Goal: Find specific page/section: Find specific page/section

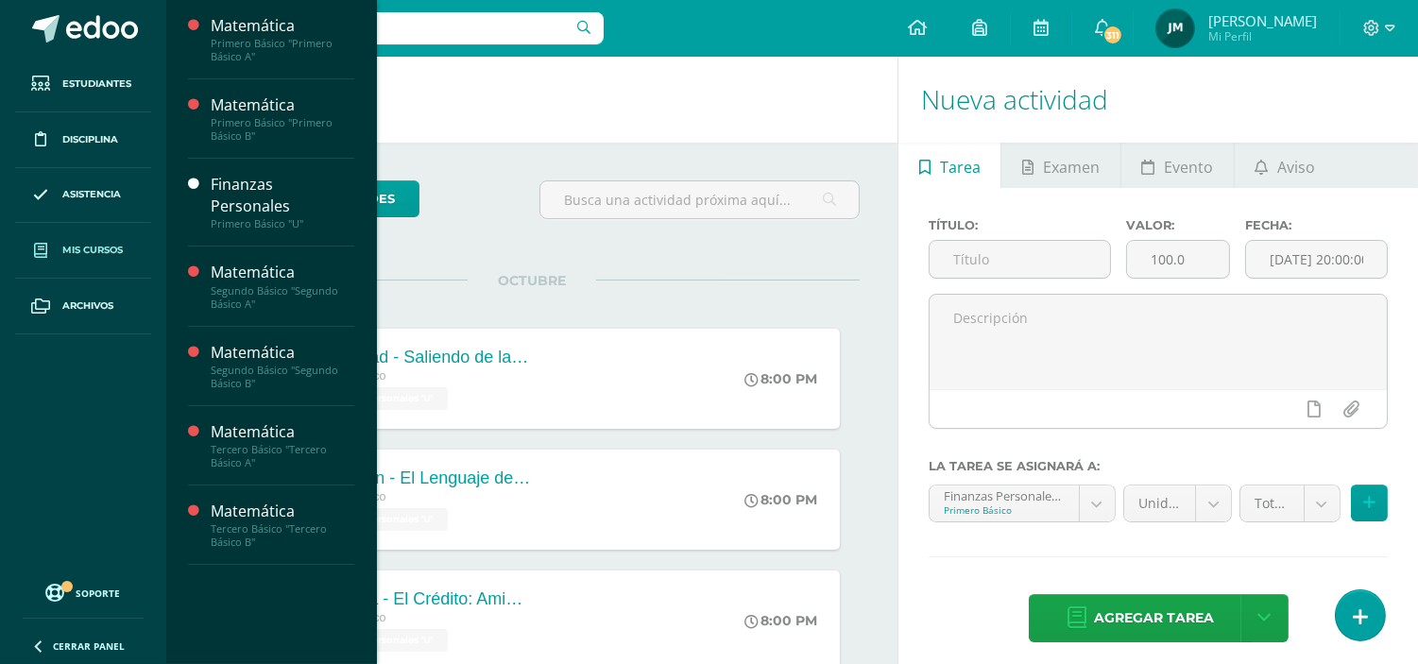
click at [67, 243] on span "Mis cursos" at bounding box center [92, 250] width 60 height 15
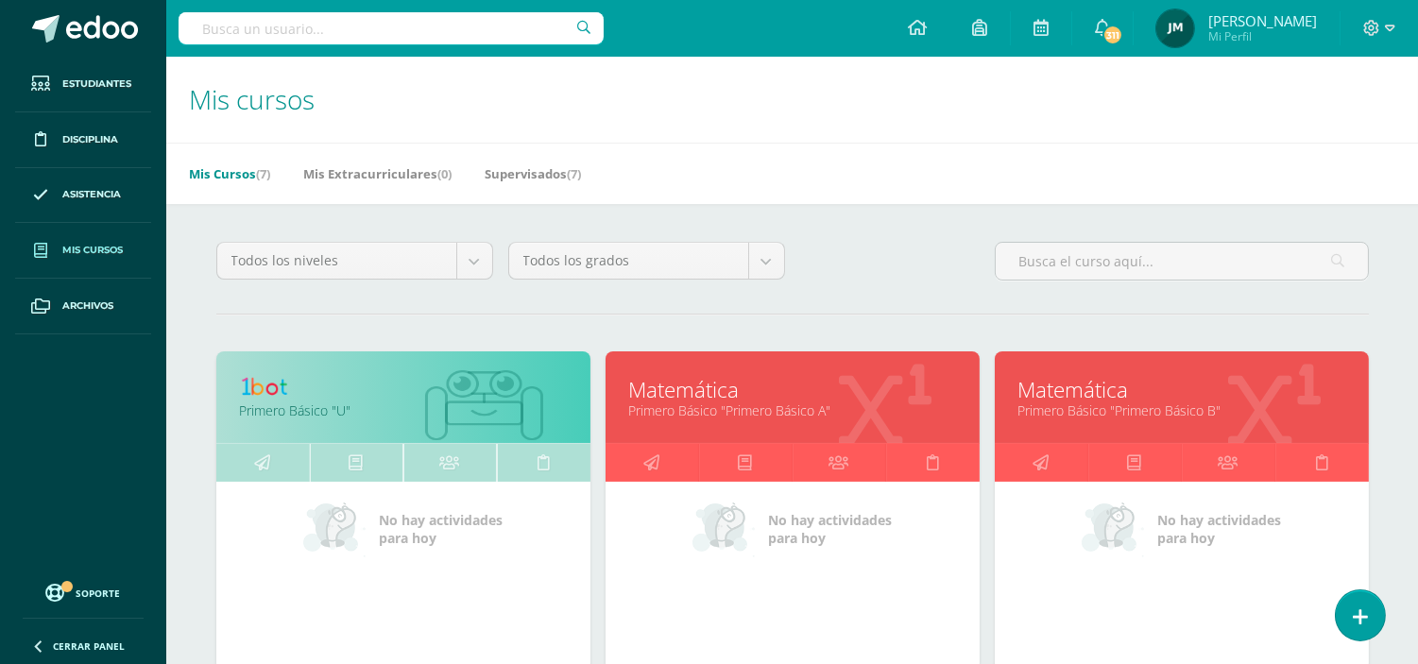
click at [734, 412] on link "Primero Básico "Primero Básico A"" at bounding box center [792, 411] width 327 height 18
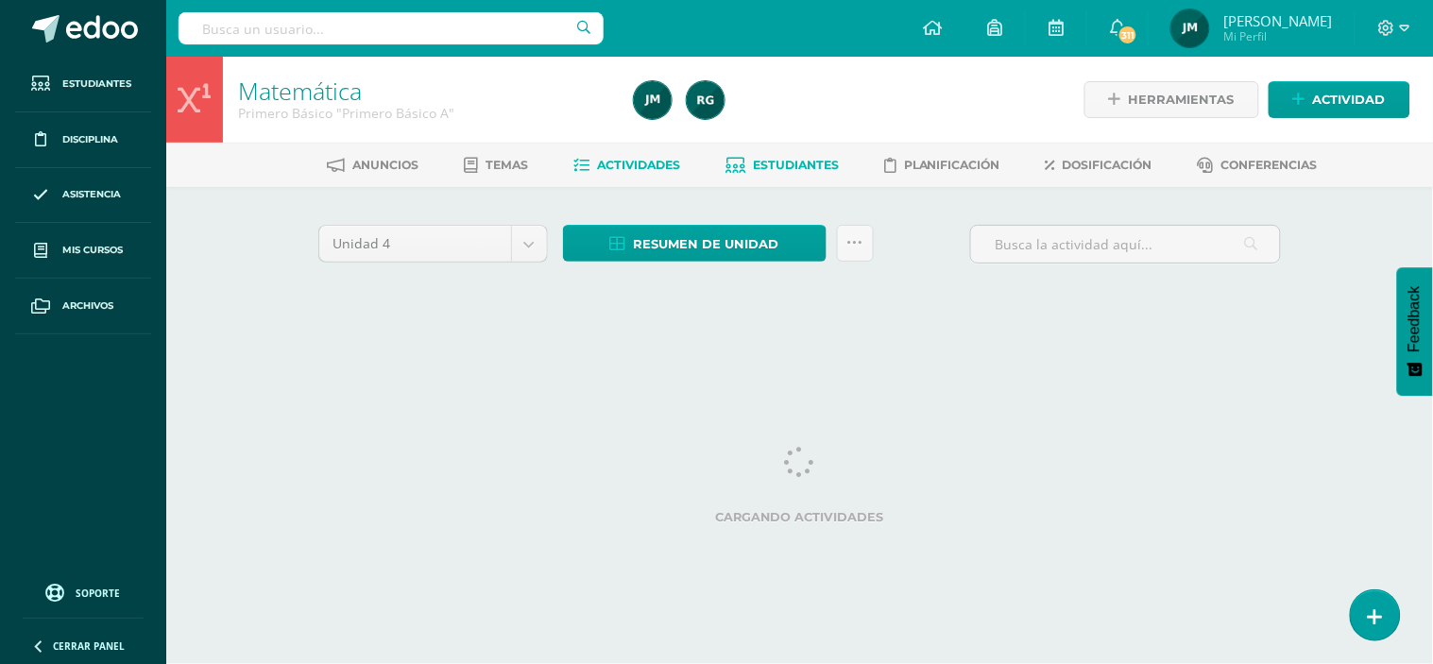
click at [791, 158] on span "Estudiantes" at bounding box center [796, 165] width 86 height 14
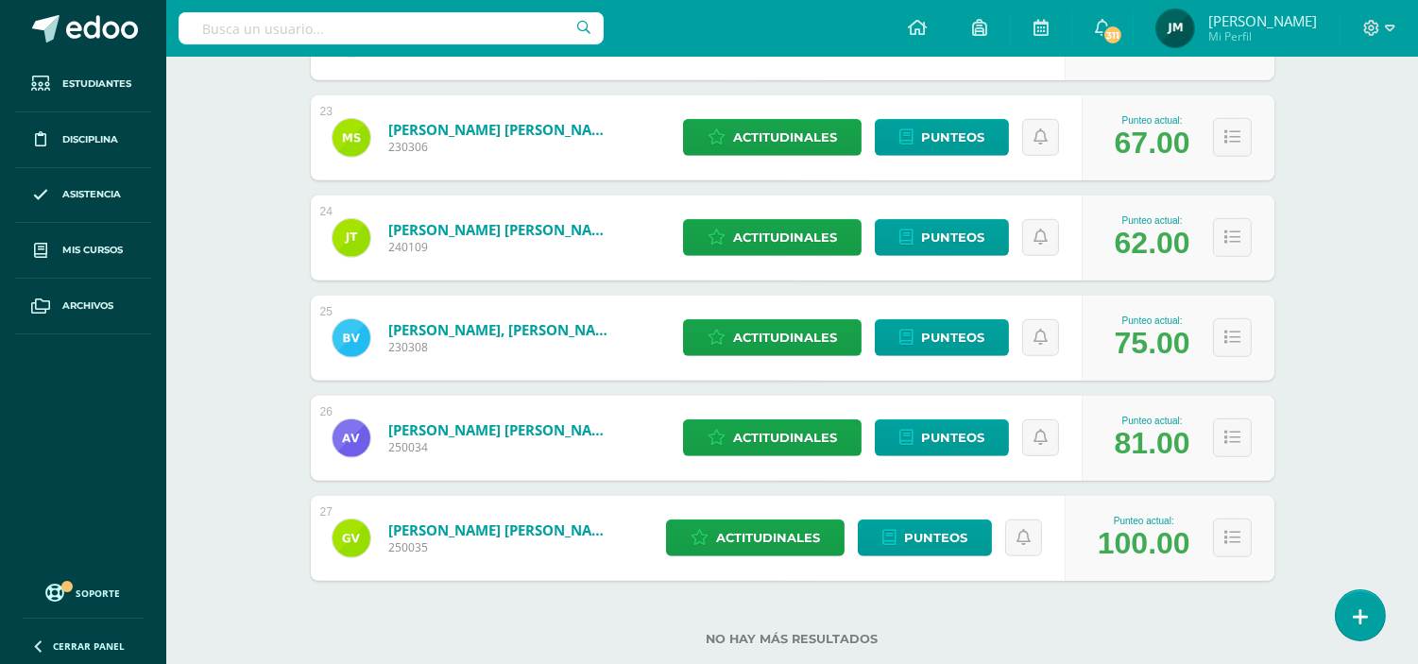
scroll to position [2529, 0]
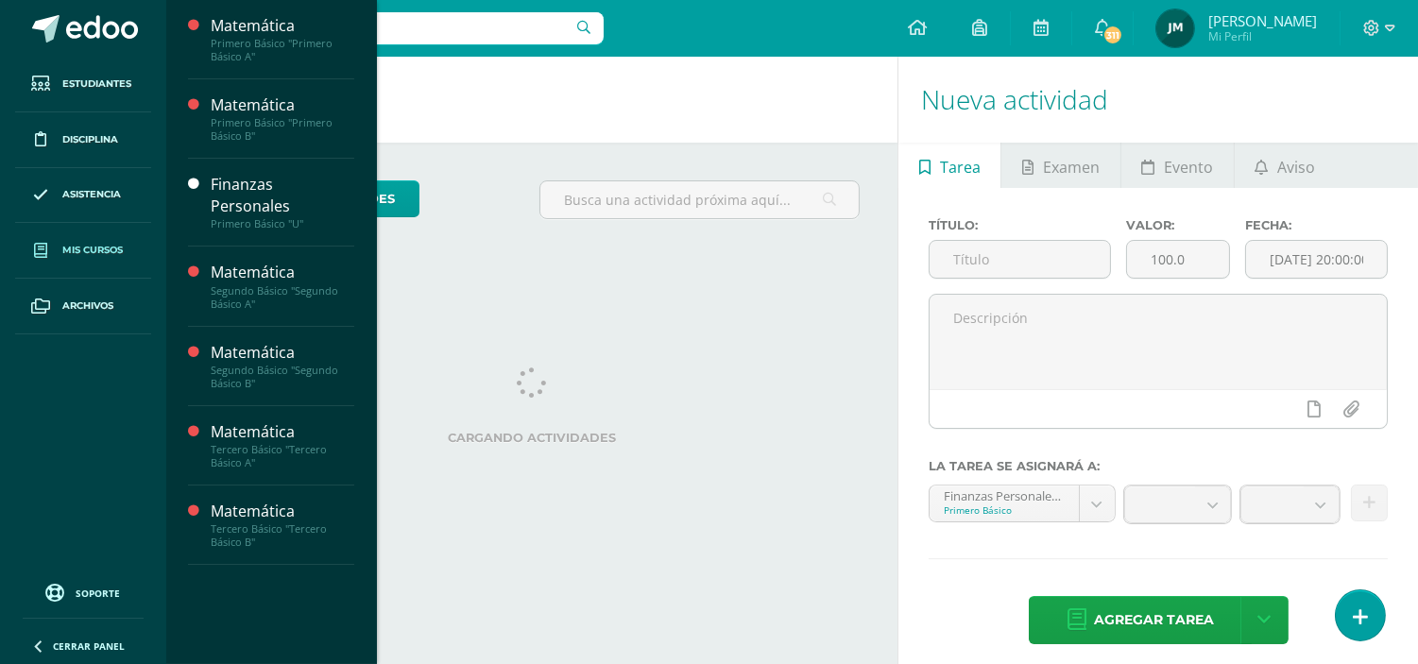
click at [99, 247] on span "Mis cursos" at bounding box center [92, 250] width 60 height 15
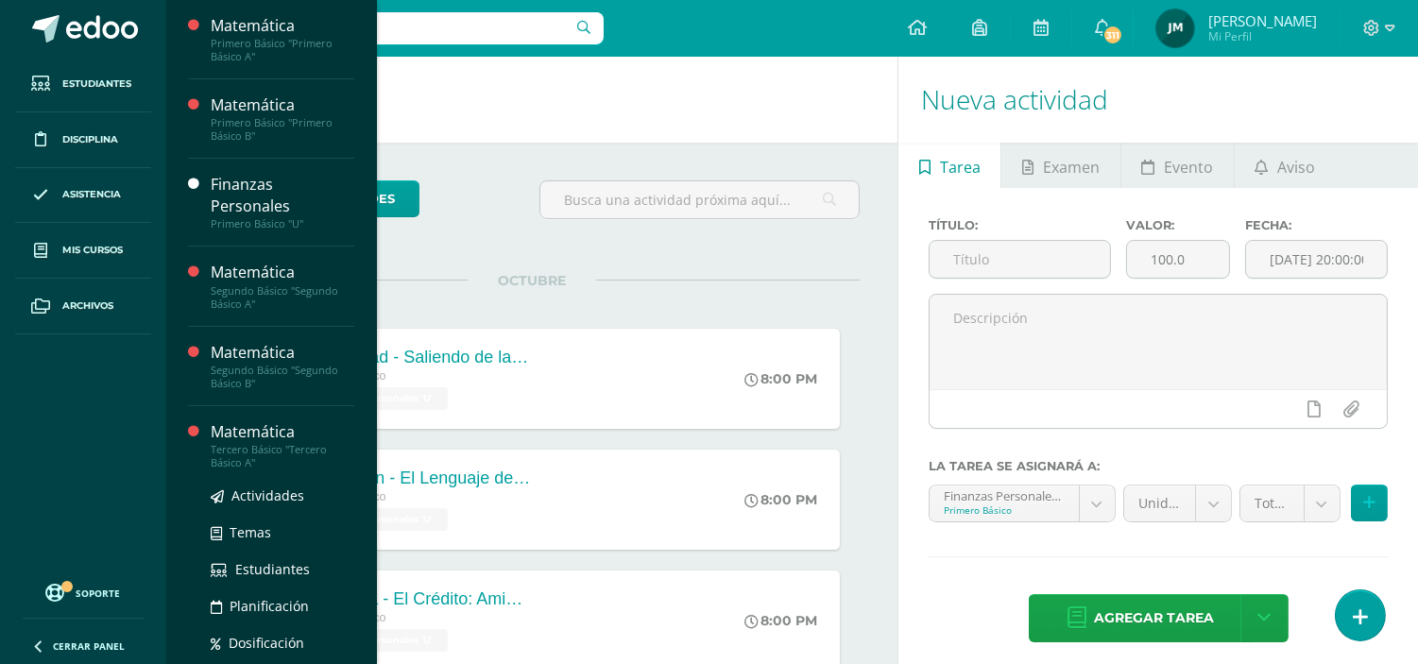
scroll to position [91, 0]
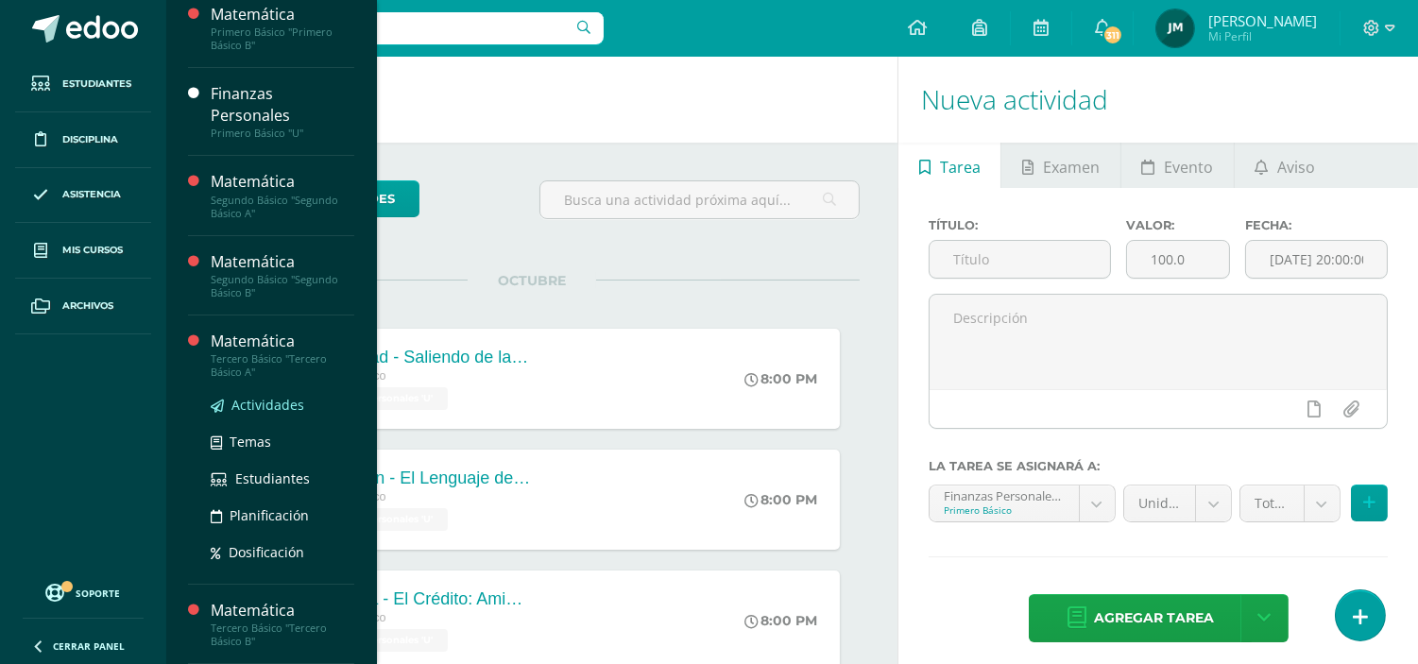
click at [265, 406] on span "Actividades" at bounding box center [267, 405] width 73 height 18
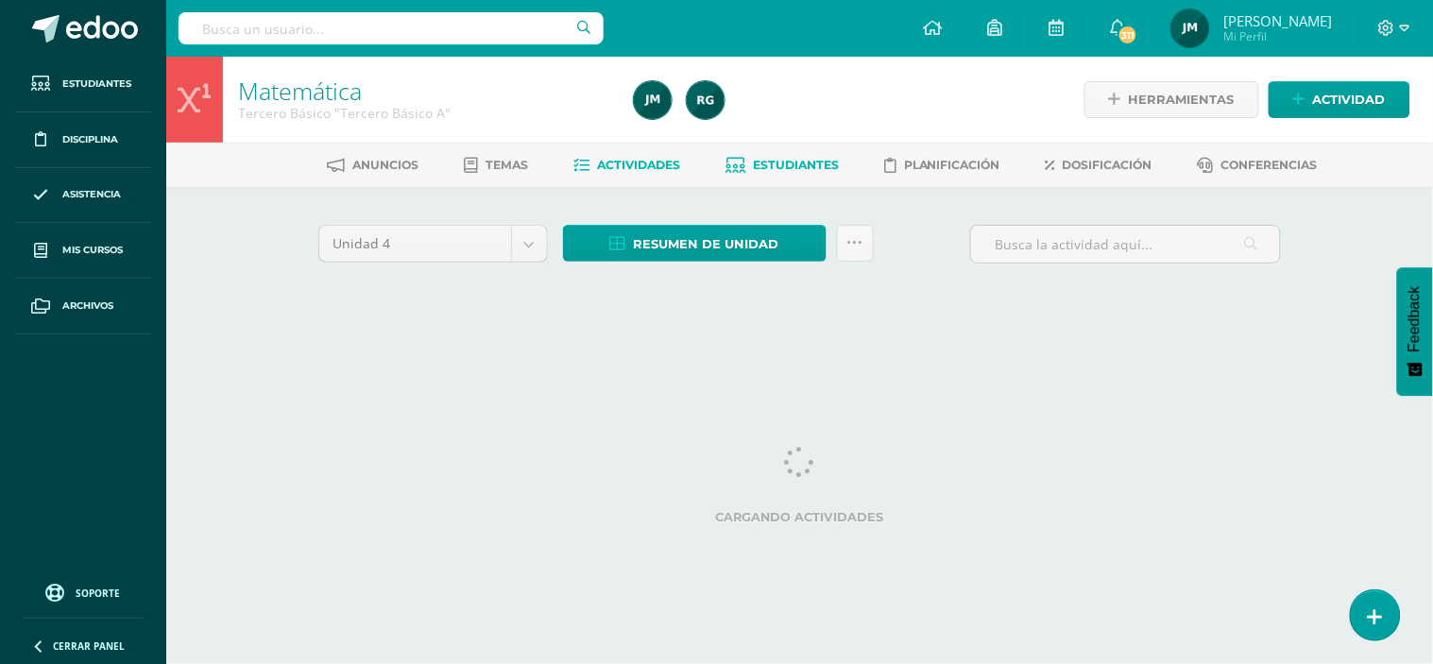
click at [803, 180] on link "Estudiantes" at bounding box center [782, 165] width 113 height 30
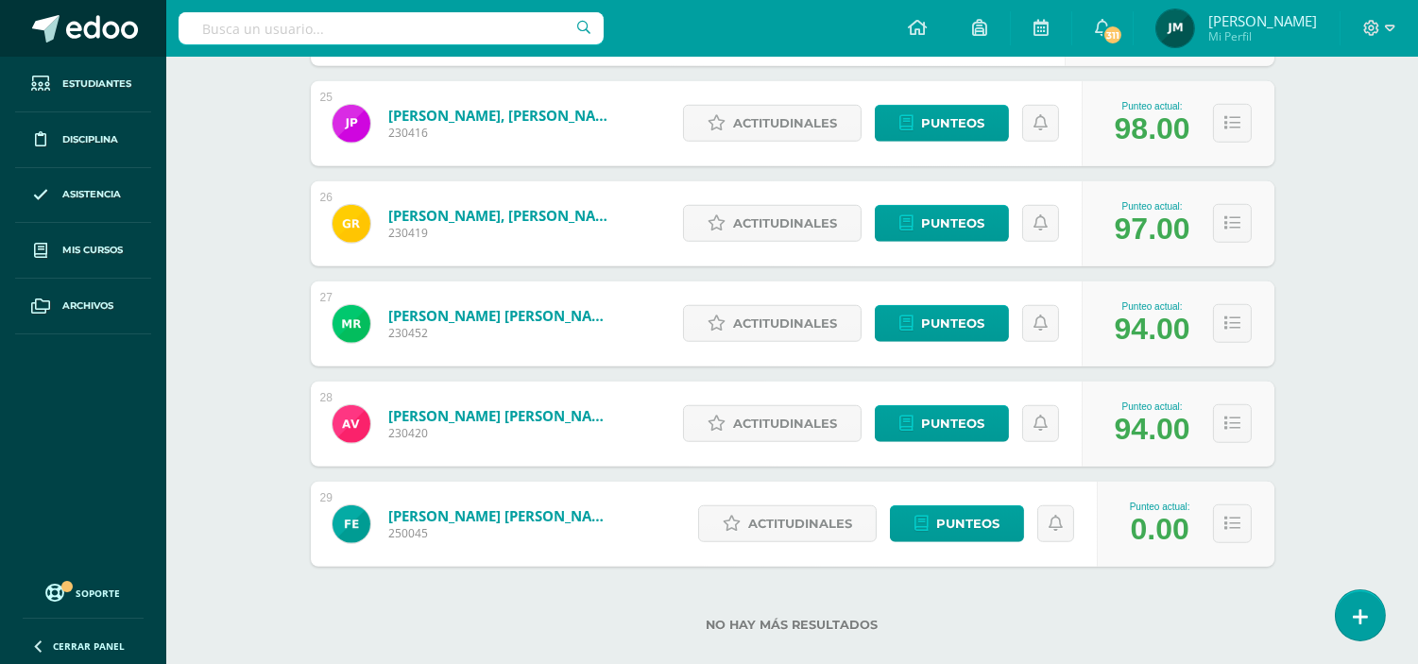
scroll to position [2760, 0]
